Goal: Transaction & Acquisition: Purchase product/service

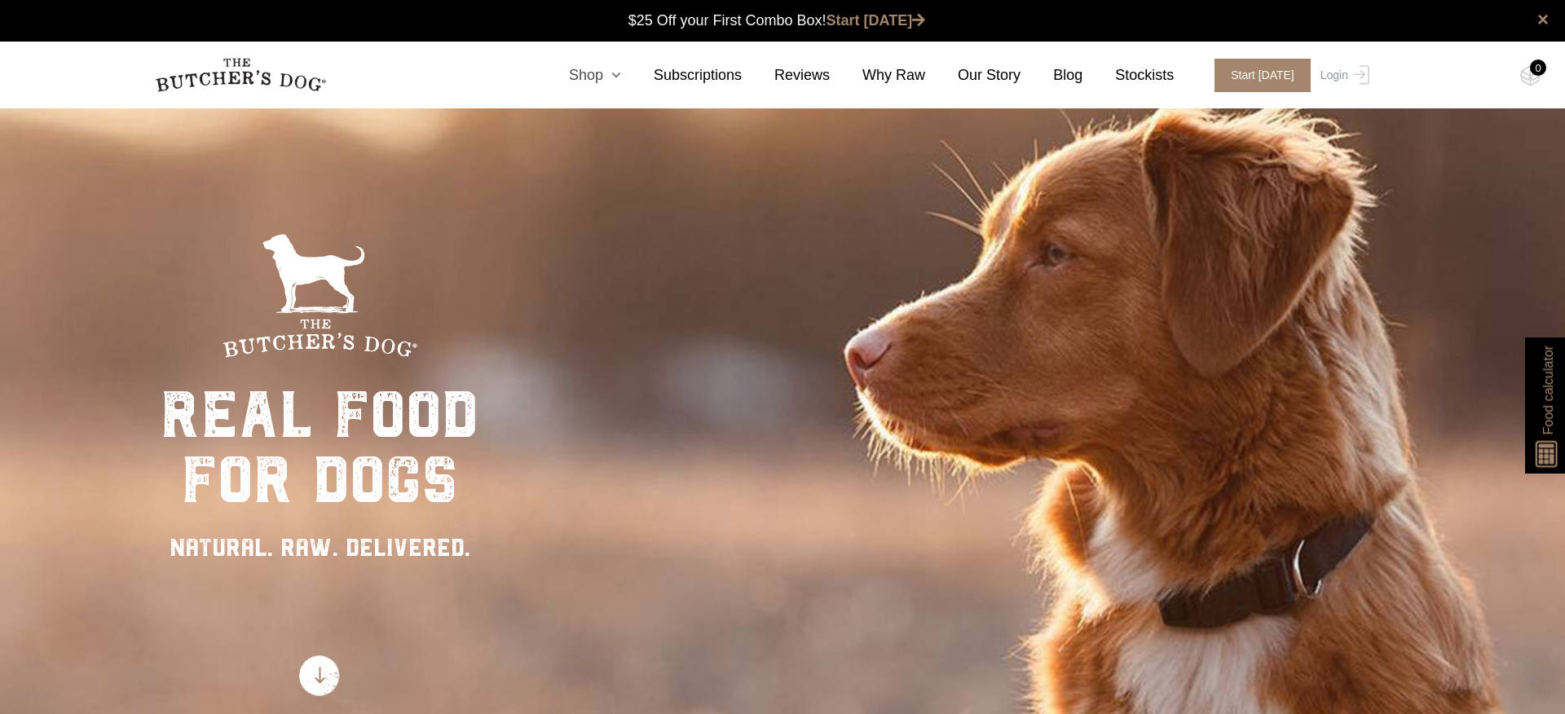
click at [611, 74] on icon at bounding box center [612, 75] width 18 height 15
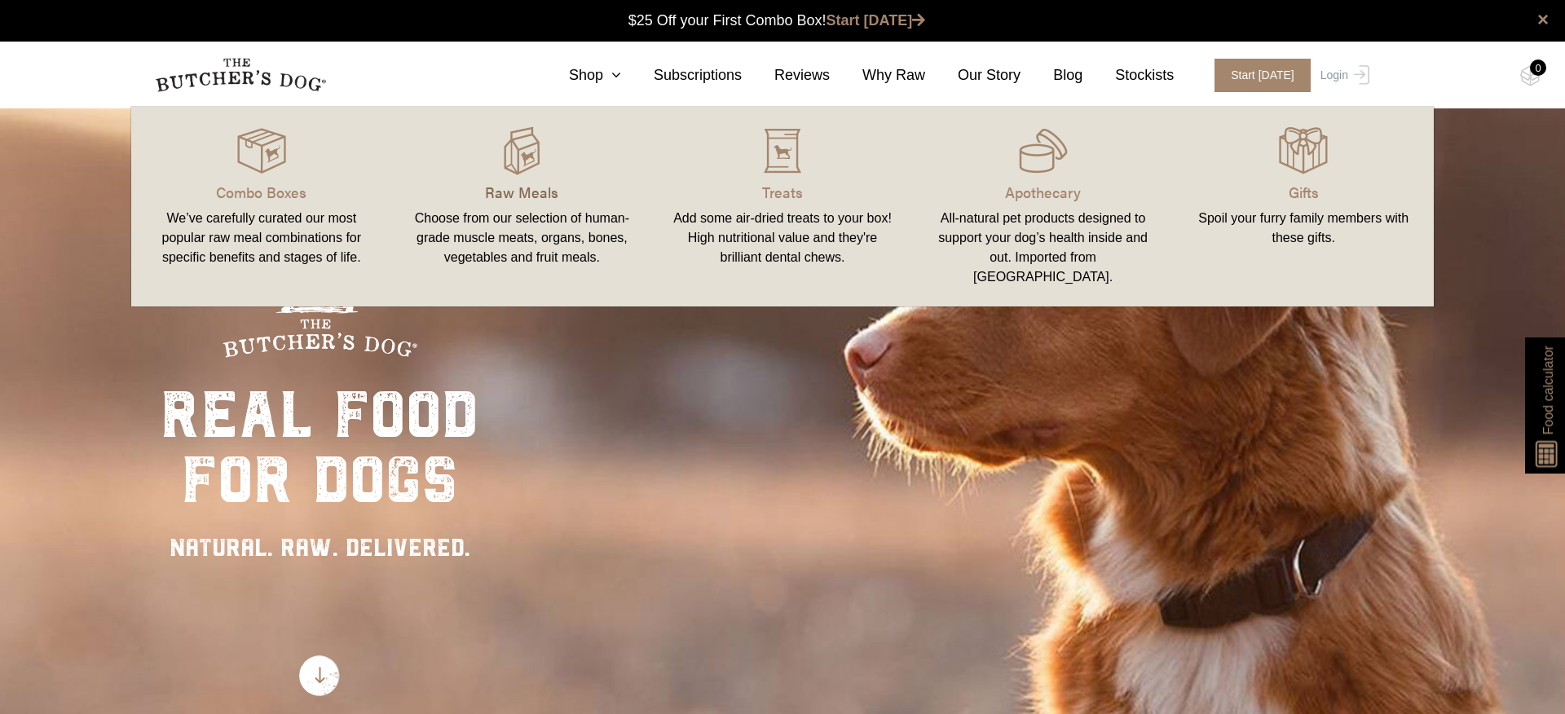
click at [527, 187] on p "Raw Meals" at bounding box center [523, 192] width 222 height 22
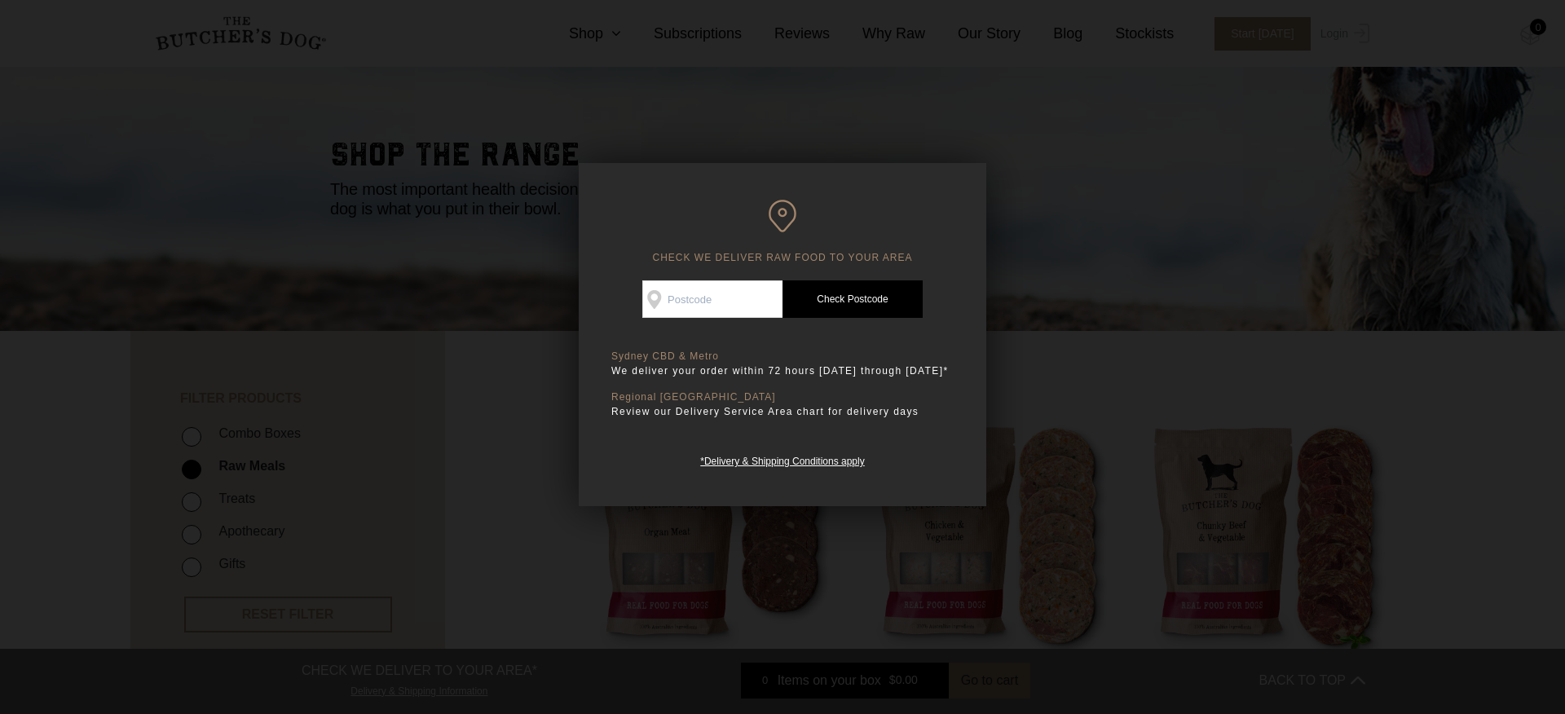
scroll to position [86, 0]
click at [700, 305] on input "Check Availability At" at bounding box center [712, 299] width 140 height 38
type input "4213"
click at [849, 311] on link "Check Postcode" at bounding box center [853, 299] width 140 height 38
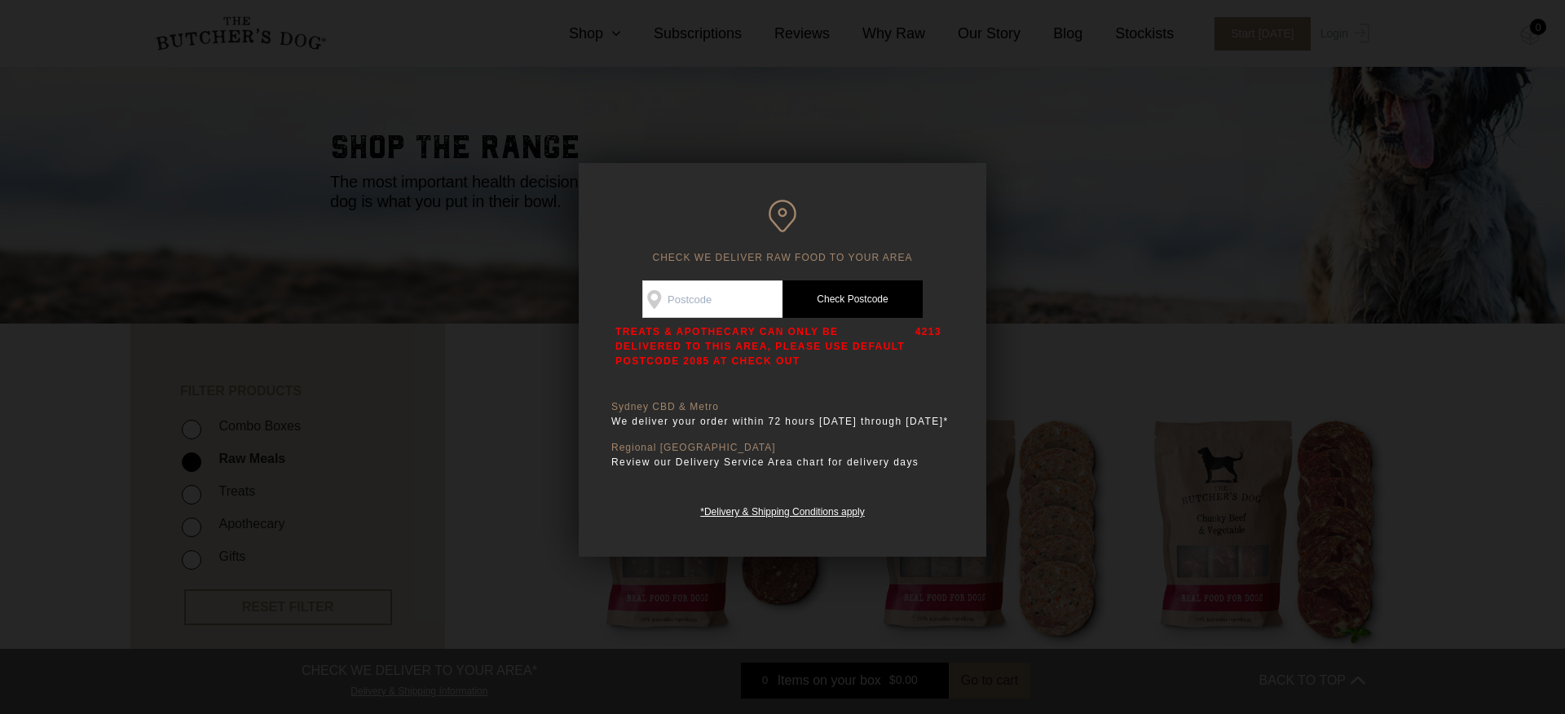
click at [853, 302] on link "Check Postcode" at bounding box center [853, 299] width 140 height 38
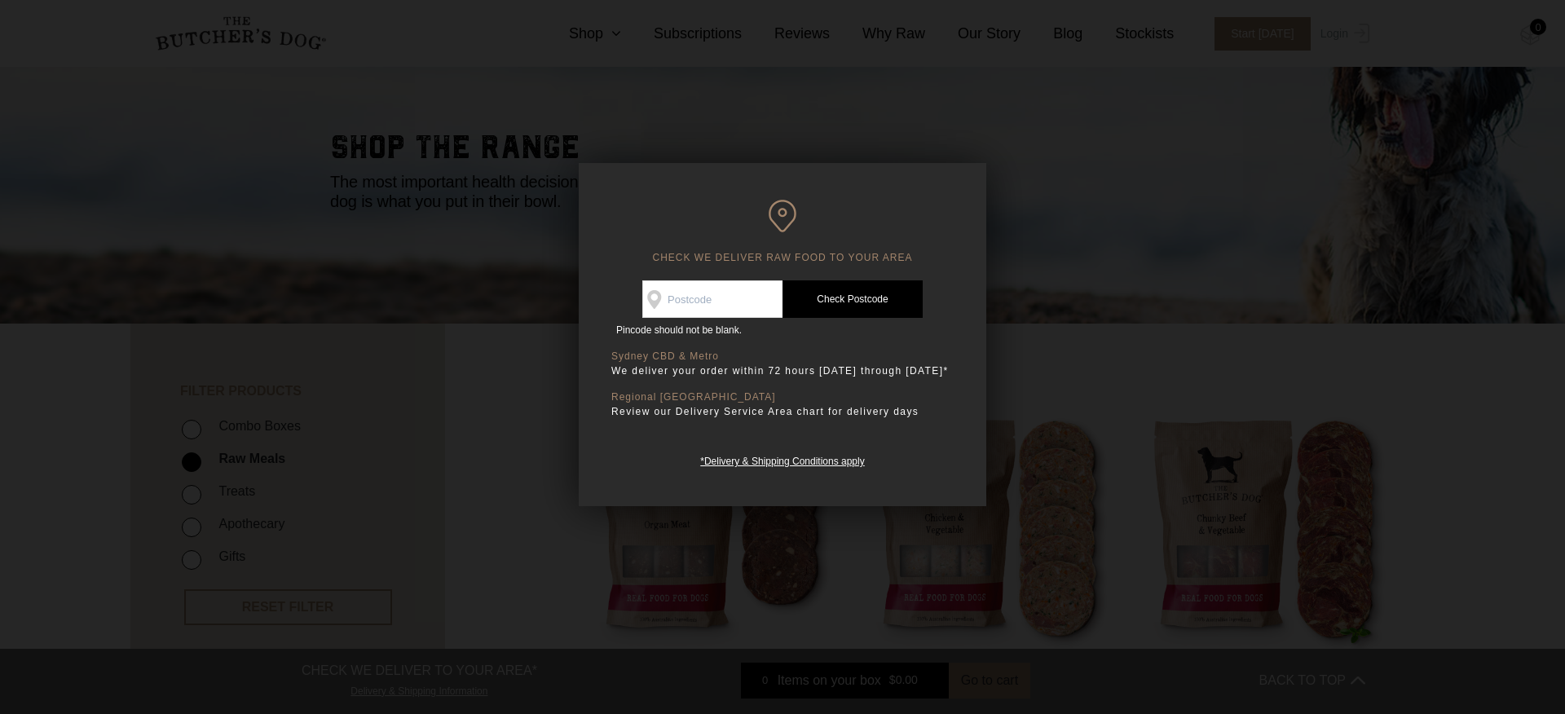
click at [853, 302] on link "Check Postcode" at bounding box center [853, 299] width 140 height 38
click at [754, 300] on input "Check Availability At" at bounding box center [712, 299] width 140 height 38
type input "4213"
click at [885, 294] on link "Check Postcode" at bounding box center [853, 299] width 140 height 38
